Goal: Find specific page/section: Find specific page/section

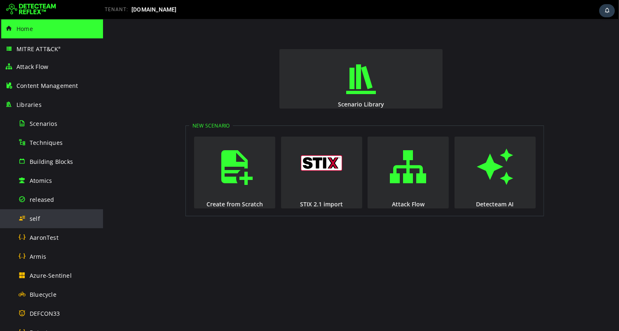
click at [33, 217] on span "self" at bounding box center [35, 218] width 10 height 8
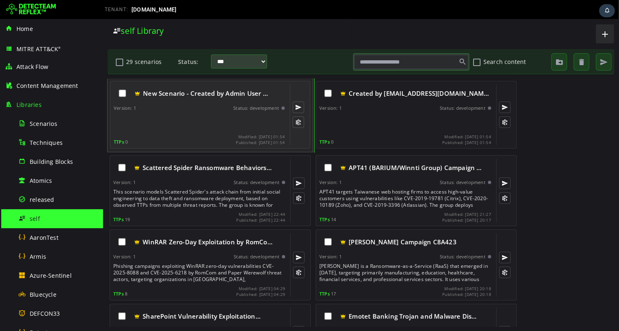
click at [175, 118] on div at bounding box center [199, 122] width 173 height 16
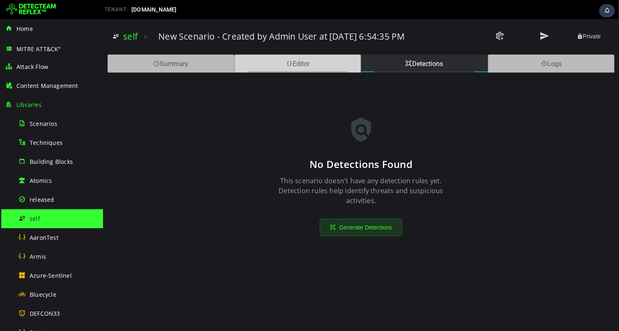
click at [281, 58] on div "Editor" at bounding box center [297, 63] width 127 height 18
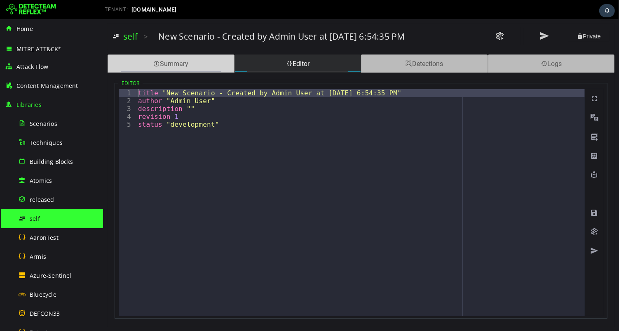
click at [168, 66] on div "Summary" at bounding box center [170, 63] width 127 height 18
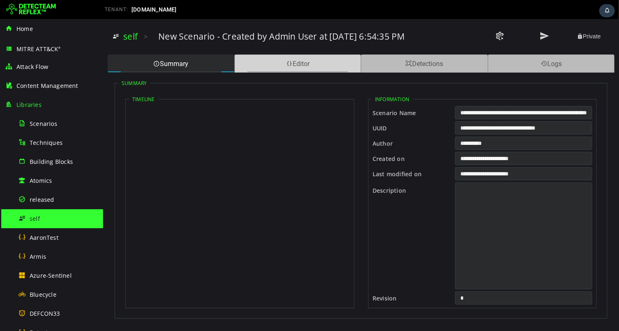
click at [262, 66] on div "Editor" at bounding box center [297, 63] width 127 height 18
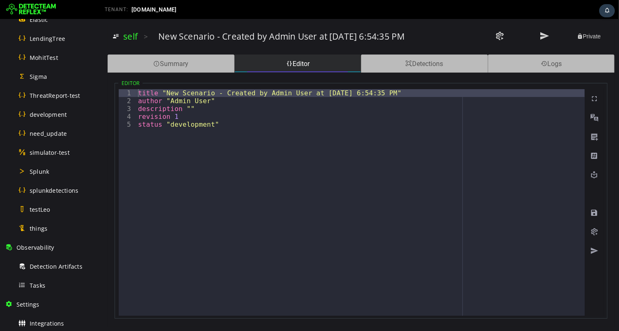
scroll to position [366, 0]
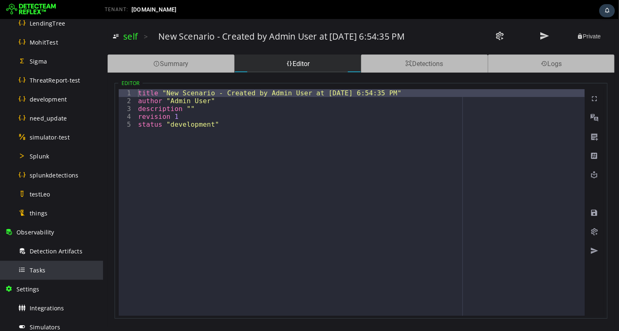
click at [38, 270] on span "Tasks" at bounding box center [38, 270] width 16 height 8
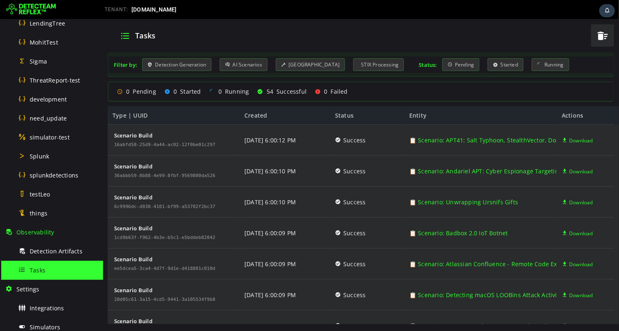
scroll to position [1056, 0]
click at [239, 66] on div "AI Scenarios" at bounding box center [243, 64] width 48 height 13
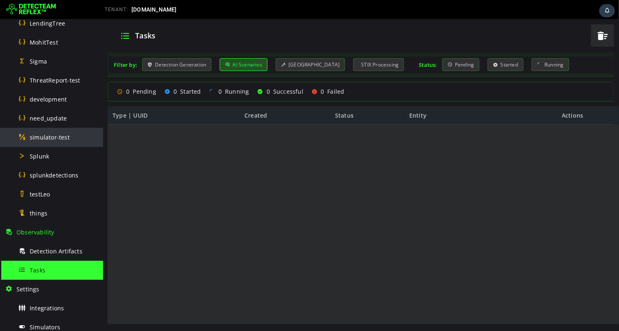
scroll to position [0, 0]
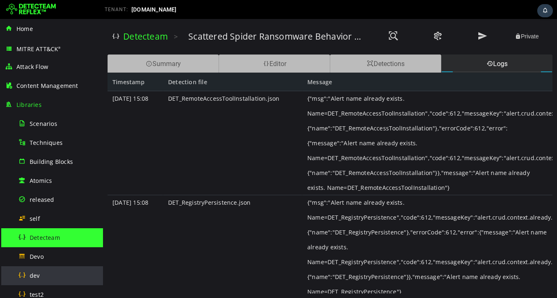
scroll to position [215, 0]
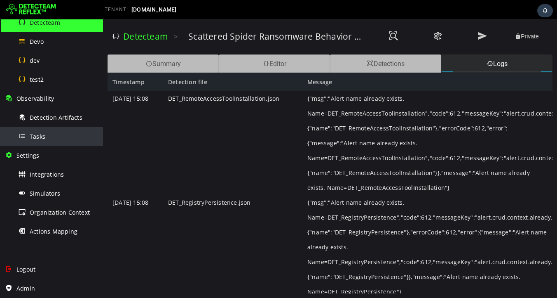
click at [42, 139] on span "Tasks" at bounding box center [38, 136] width 16 height 8
